Goal: Find contact information: Find contact information

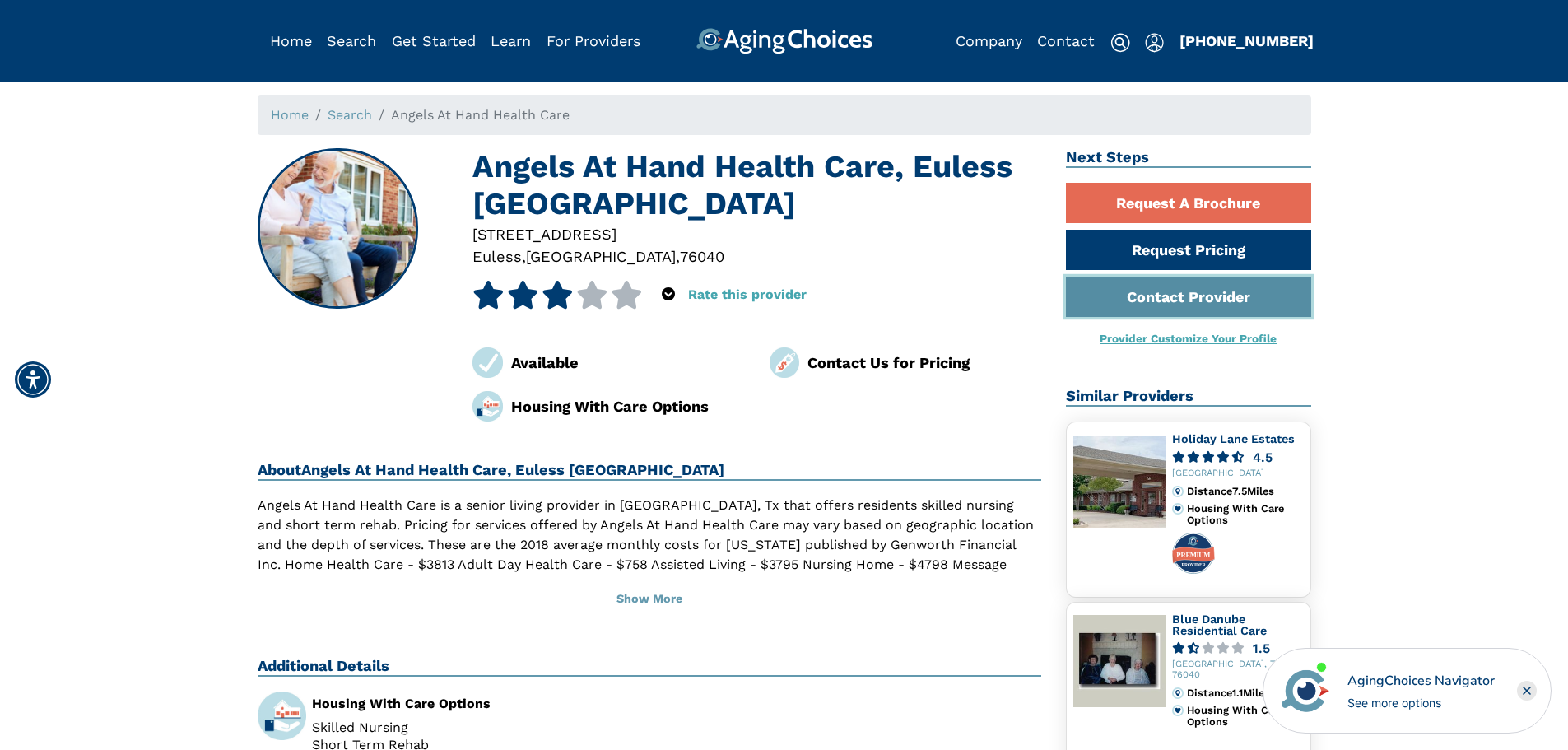
click at [1185, 303] on link "Contact Provider" at bounding box center [1189, 297] width 246 height 40
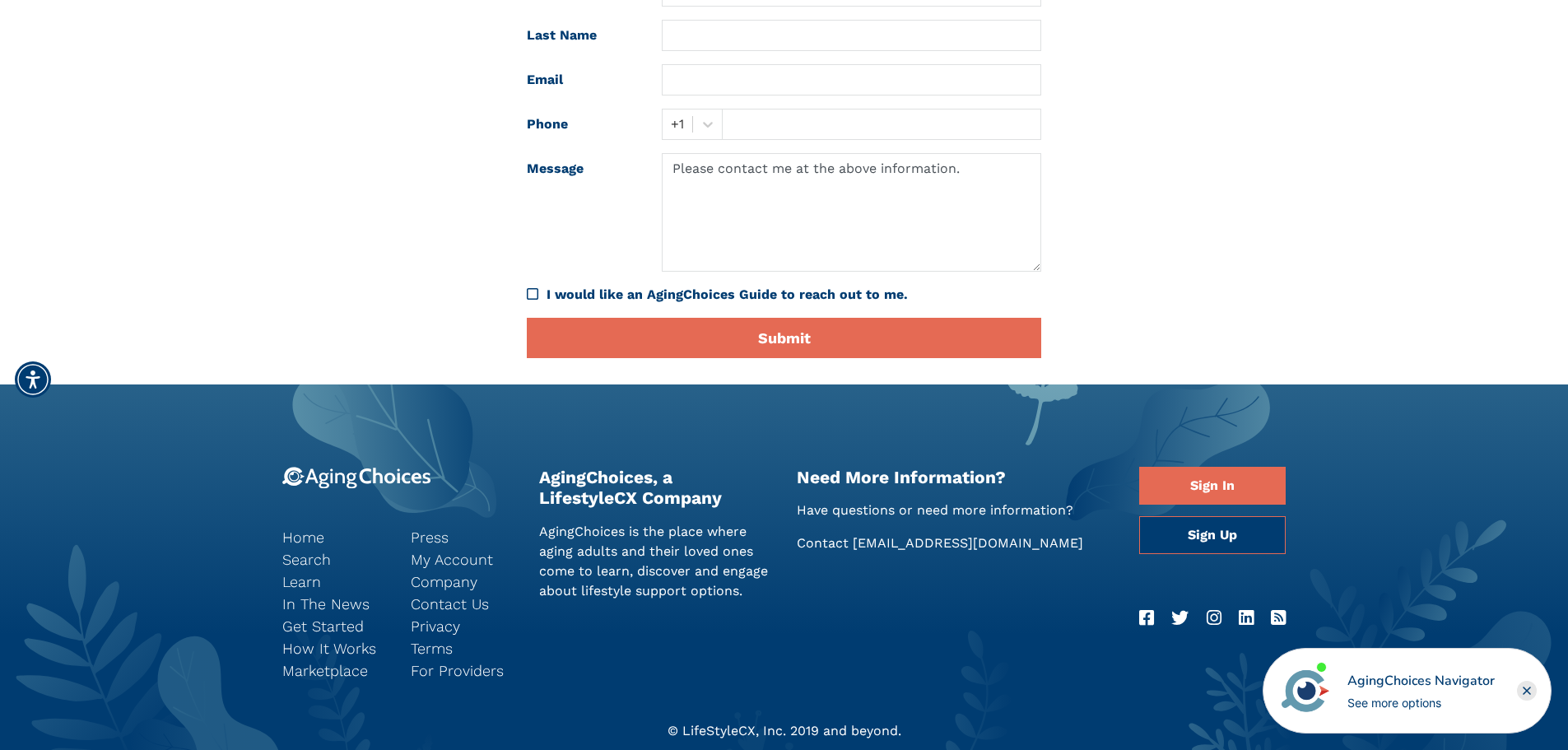
scroll to position [320, 0]
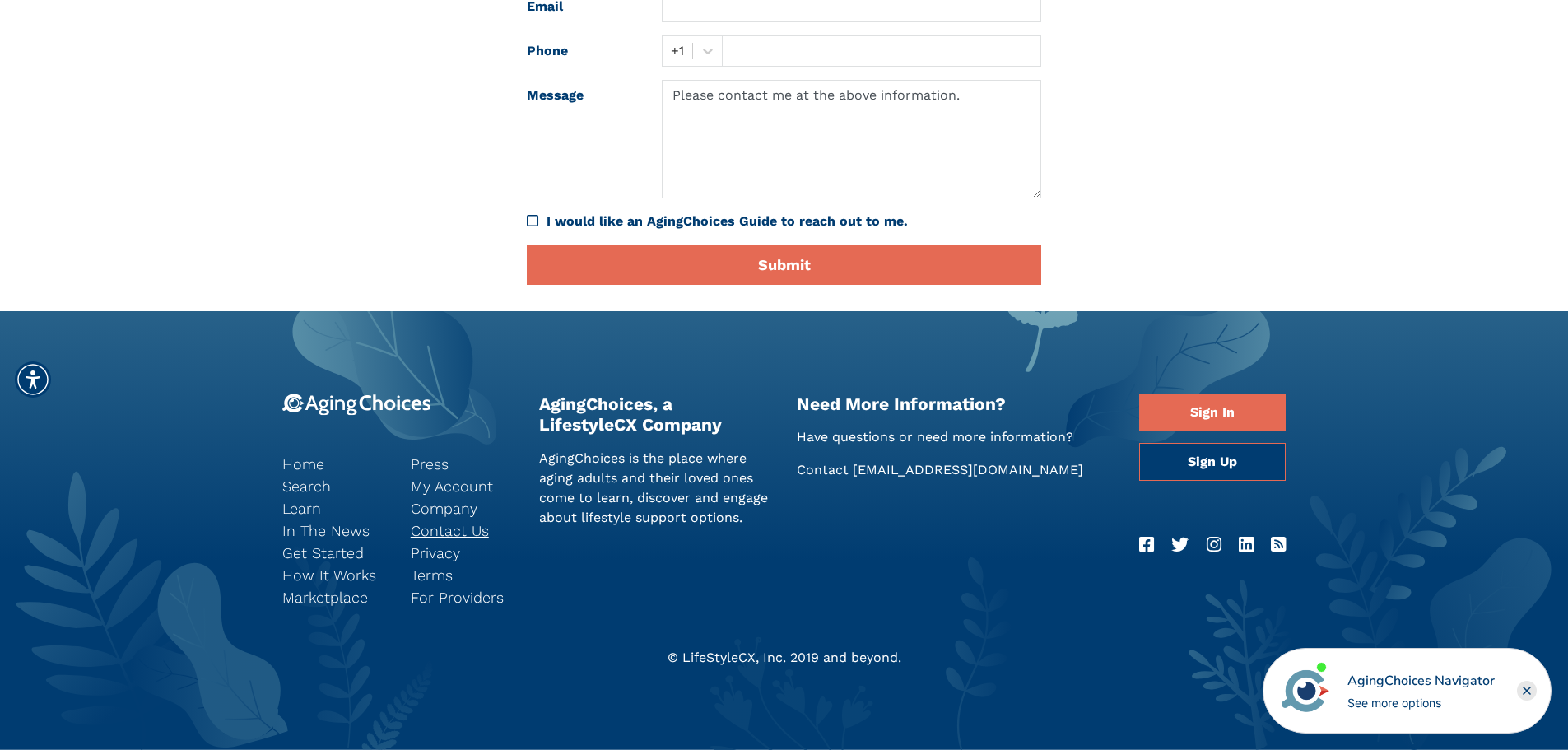
click at [457, 529] on link "Contact Us" at bounding box center [462, 530] width 103 height 22
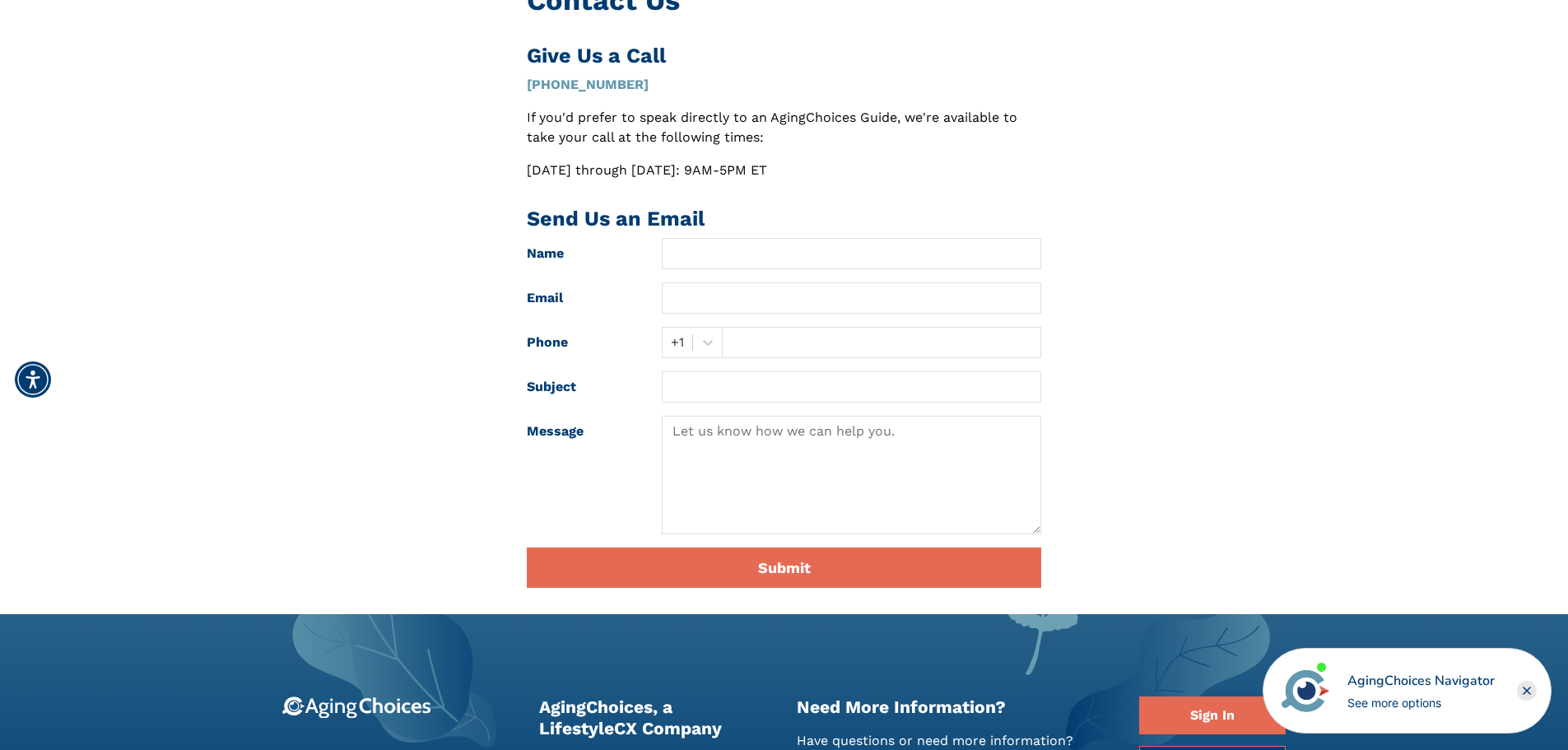
scroll to position [247, 0]
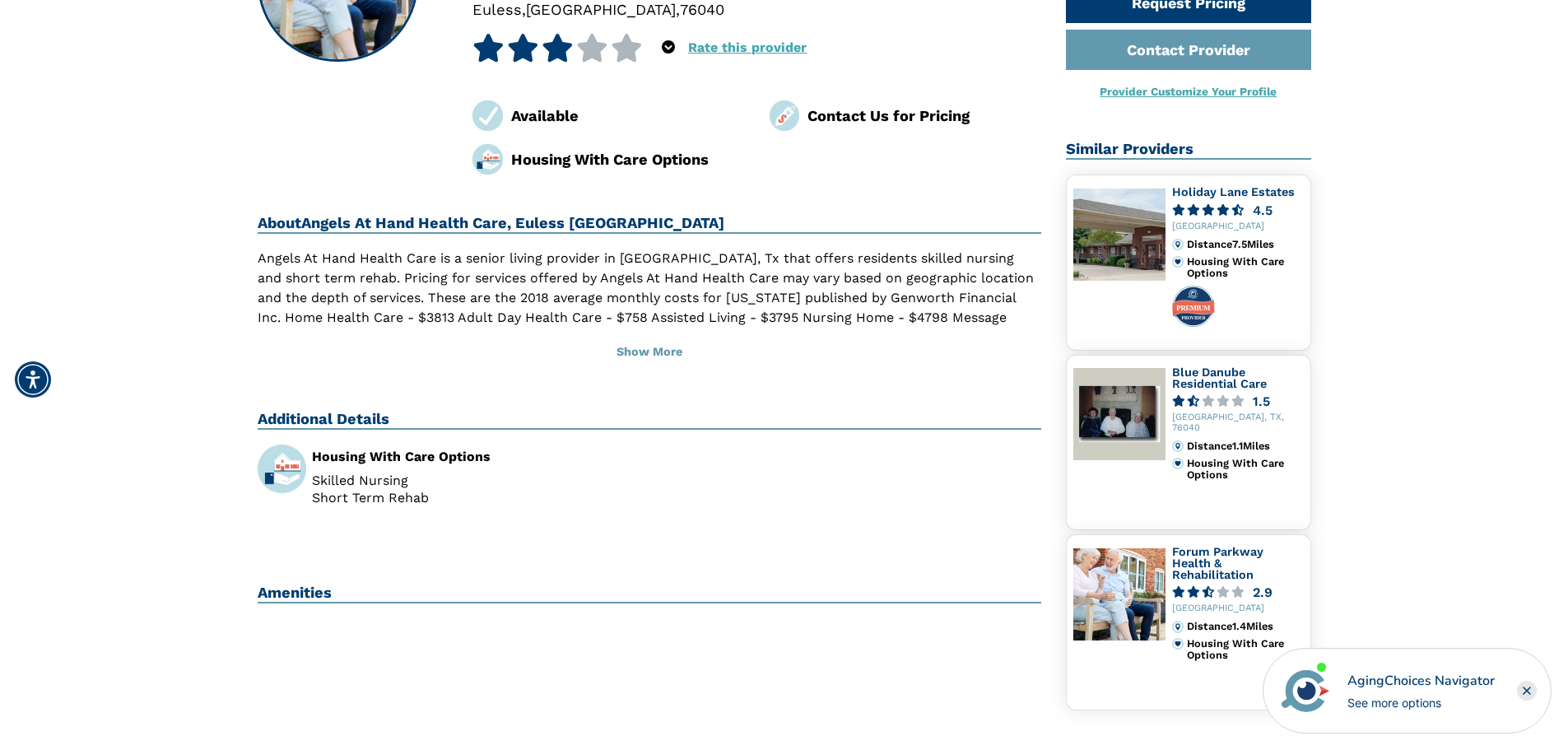
scroll to position [82, 0]
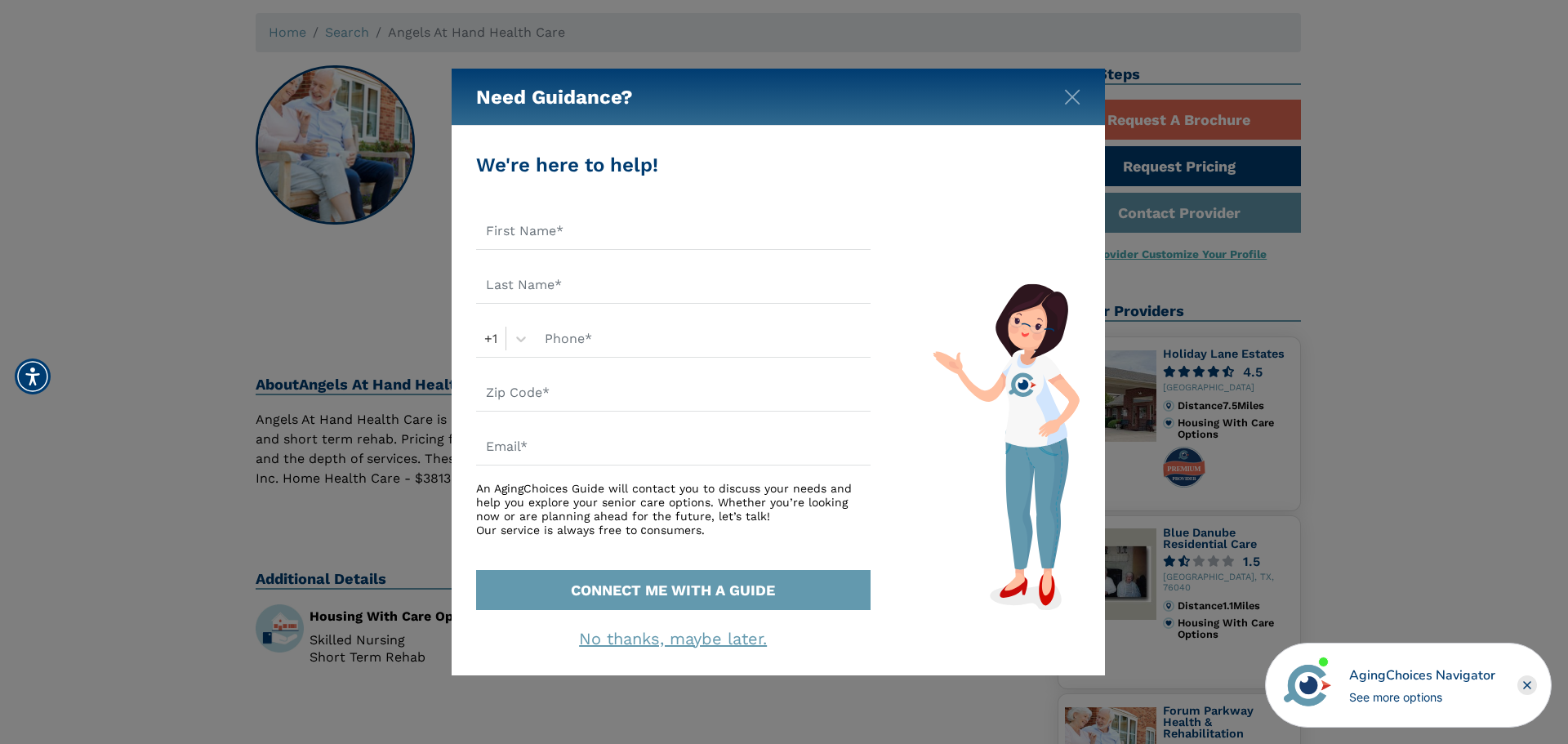
click at [1081, 94] on div "Need Guidance?" at bounding box center [778, 97] width 653 height 58
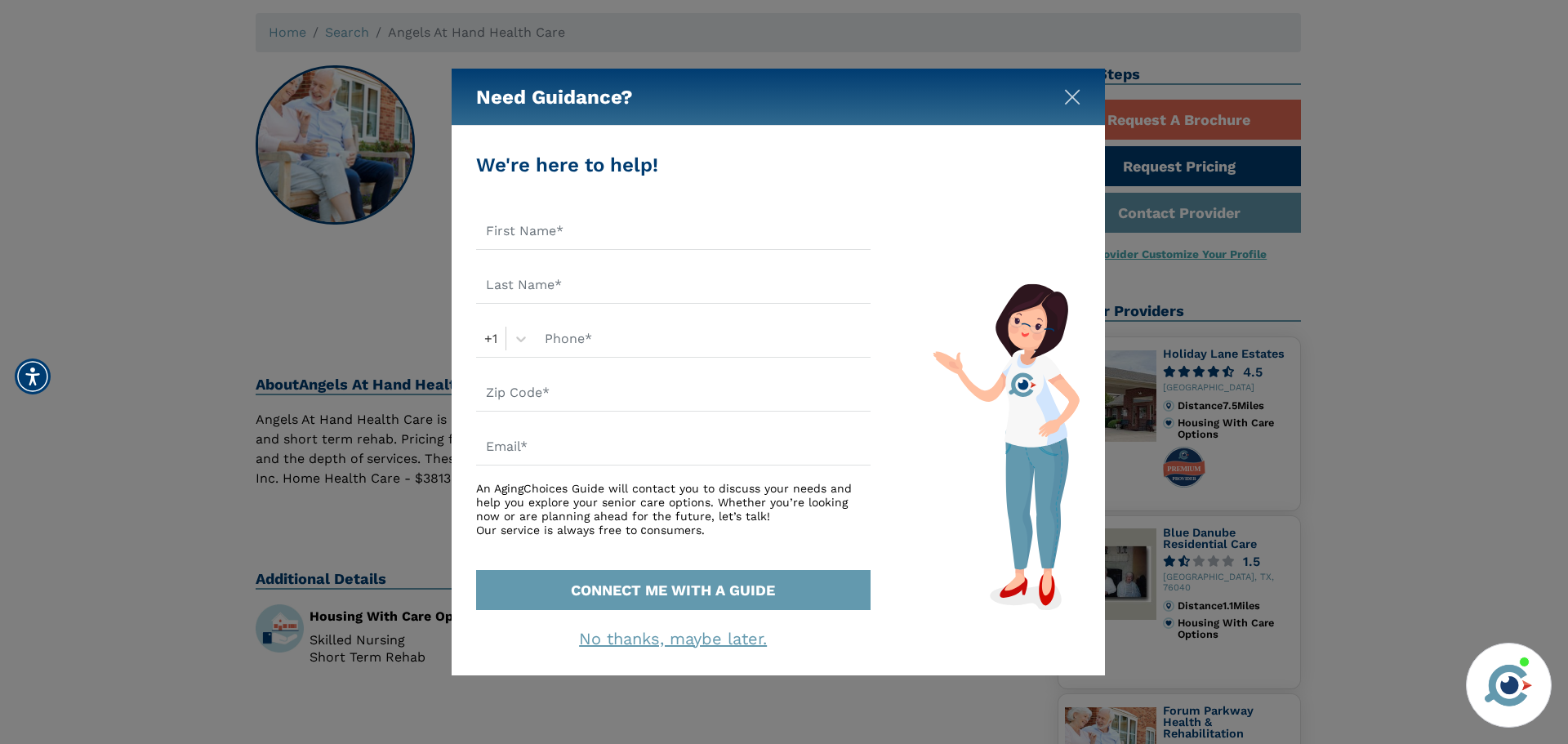
click at [1071, 93] on img "Close" at bounding box center [1072, 98] width 17 height 17
